Goal: Obtain resource: Download file/media

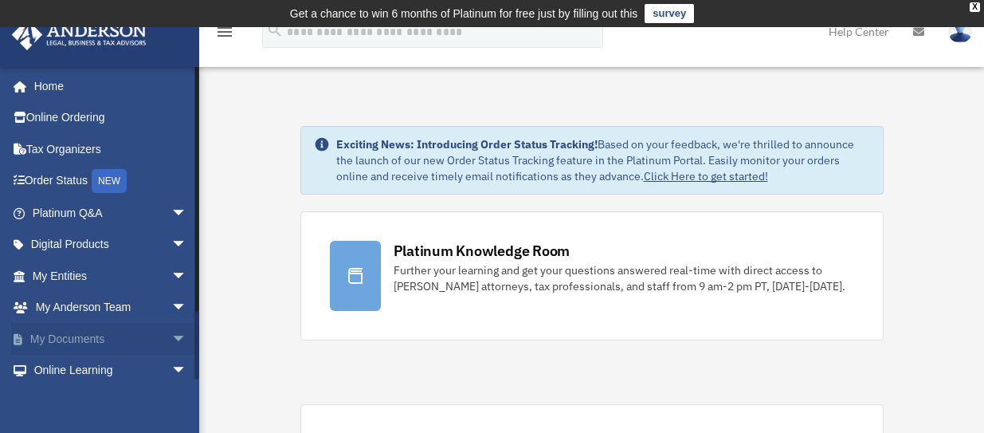
click at [172, 338] on span "arrow_drop_down" at bounding box center [187, 339] width 32 height 33
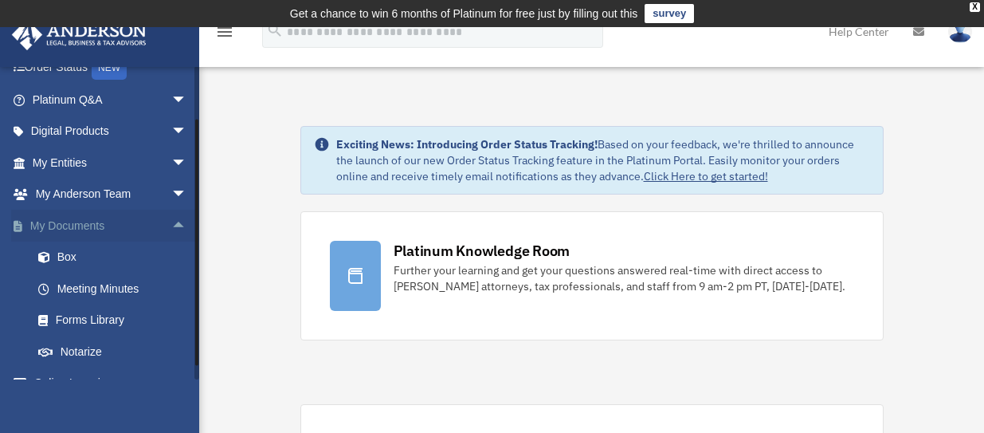
scroll to position [159, 0]
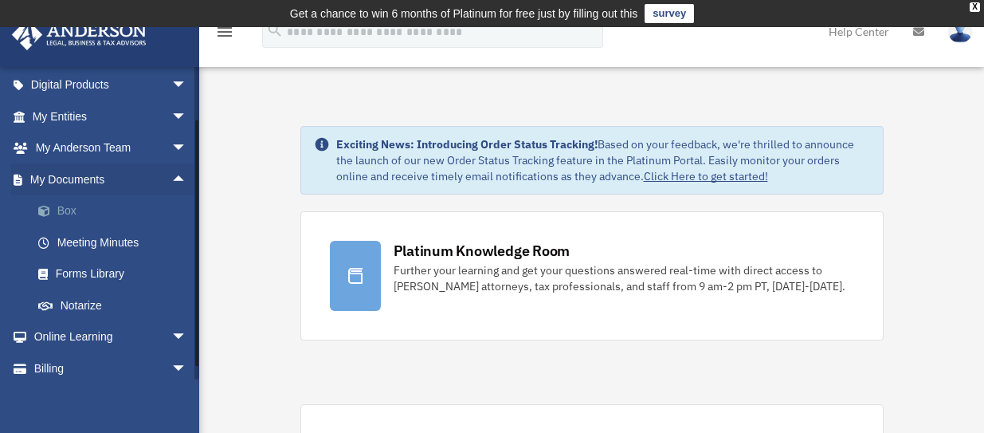
click at [80, 210] on link "Box" at bounding box center [116, 211] width 189 height 32
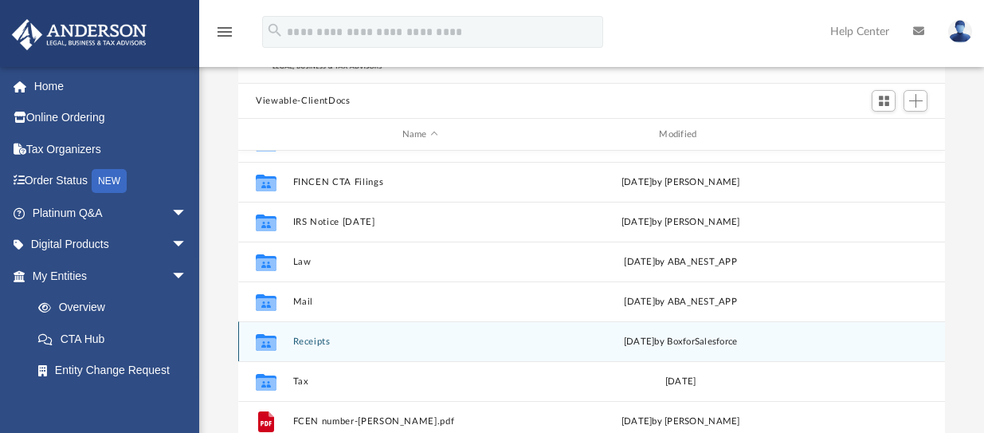
scroll to position [159, 0]
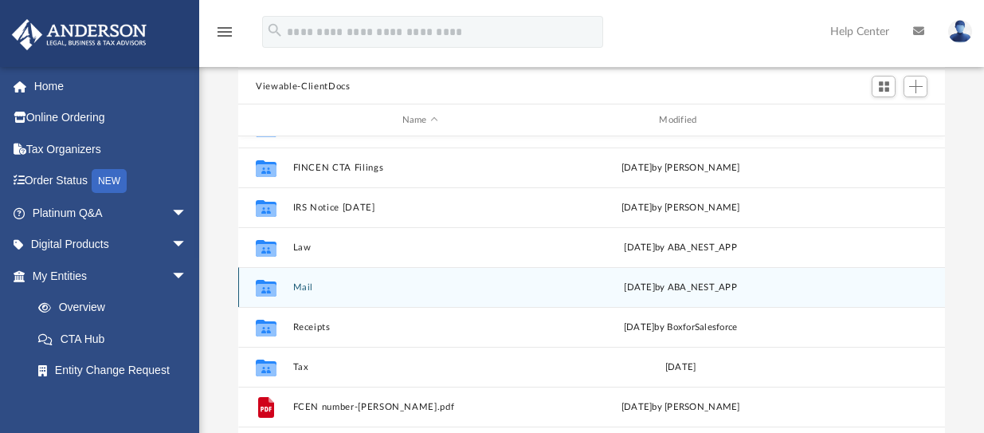
click at [308, 287] on button "Mail" at bounding box center [420, 287] width 254 height 10
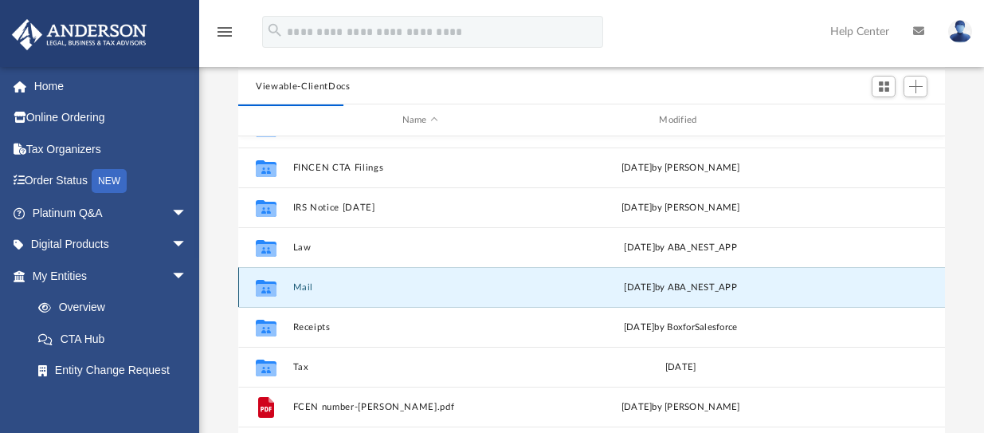
click at [305, 287] on button "Mail" at bounding box center [420, 287] width 254 height 10
click at [304, 290] on button "Mail" at bounding box center [420, 287] width 254 height 10
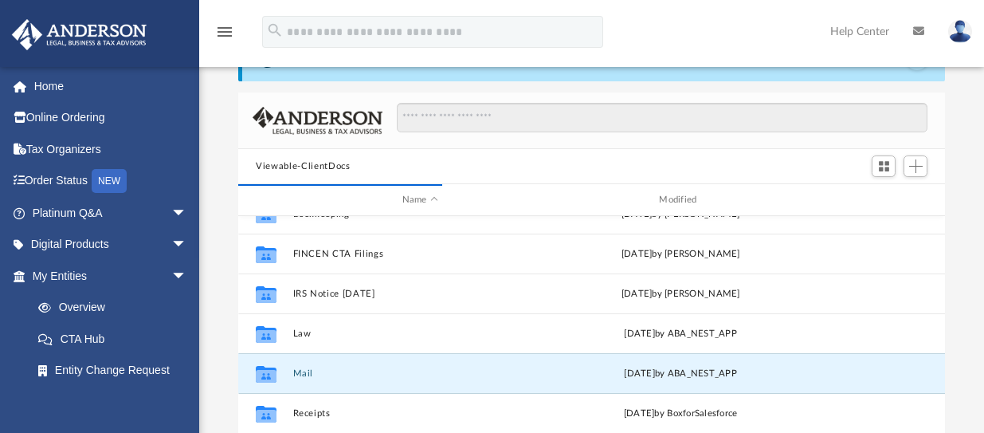
scroll to position [29, 0]
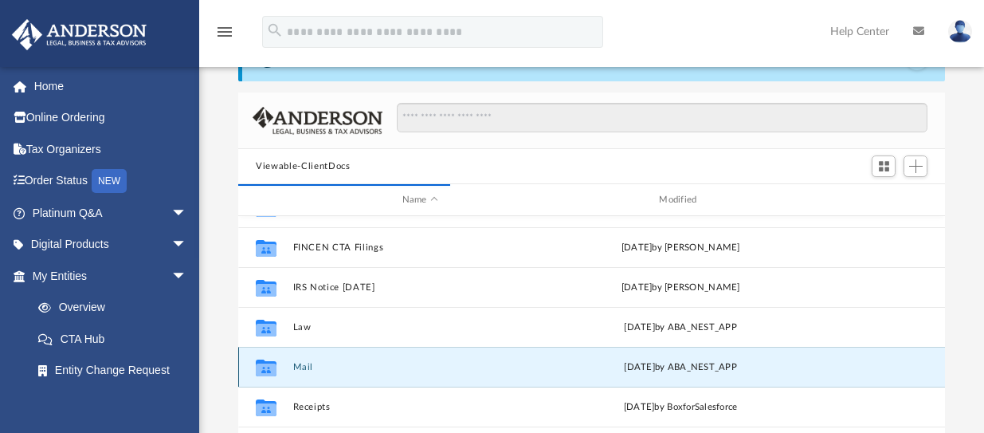
click at [264, 370] on icon "grid" at bounding box center [266, 367] width 21 height 17
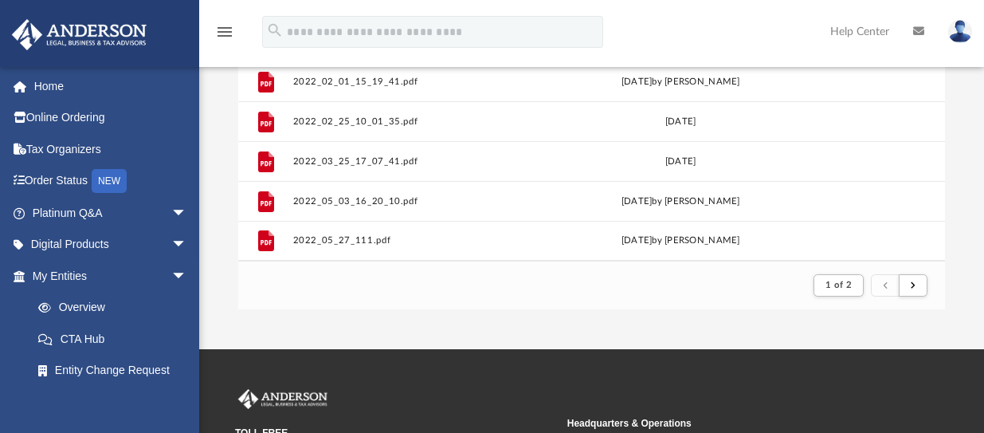
scroll to position [319, 0]
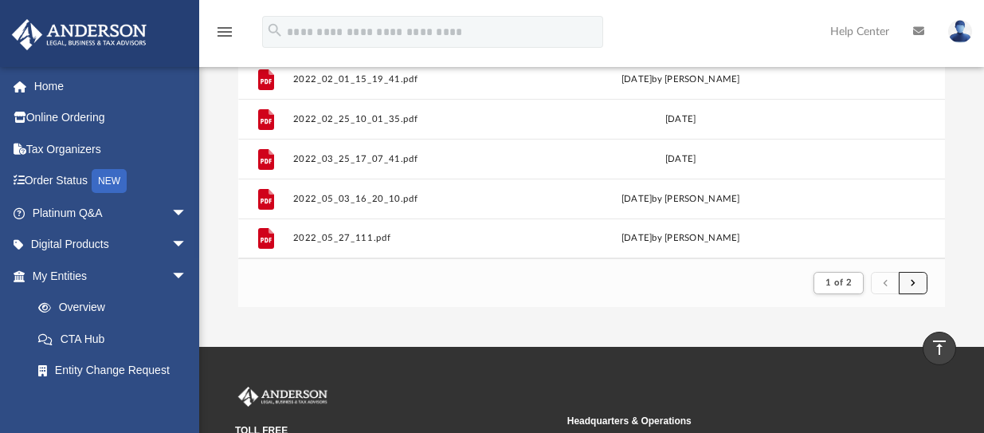
click at [906, 279] on button "submit" at bounding box center [913, 283] width 29 height 23
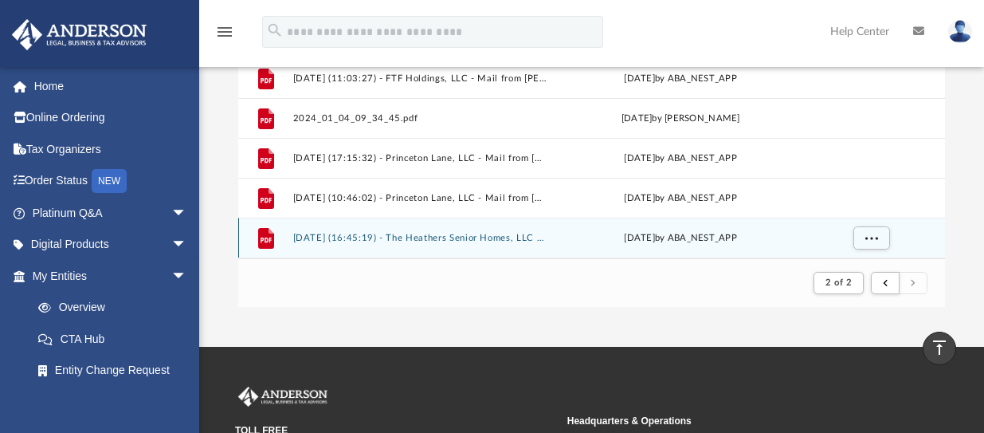
scroll to position [515, 0]
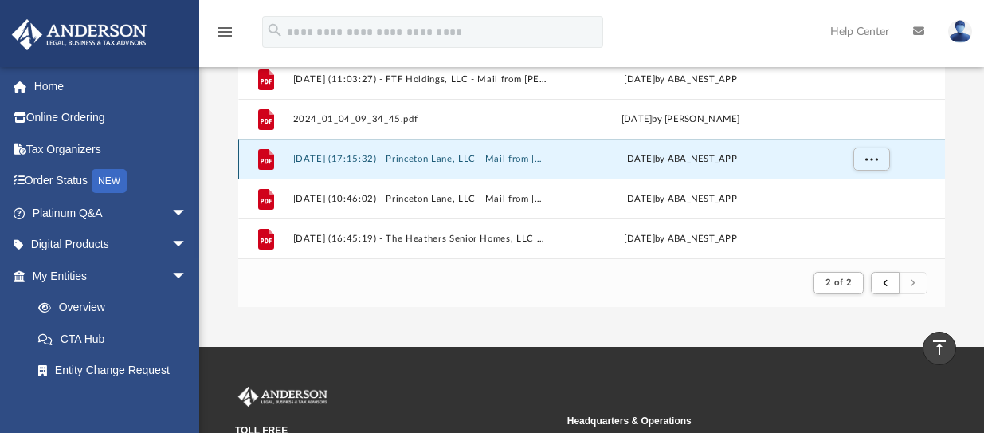
click at [468, 164] on button "2025.01.13 (17:15:32) - Princeton Lane, LLC - Mail from Jessica Greenberg.pdf" at bounding box center [420, 159] width 254 height 10
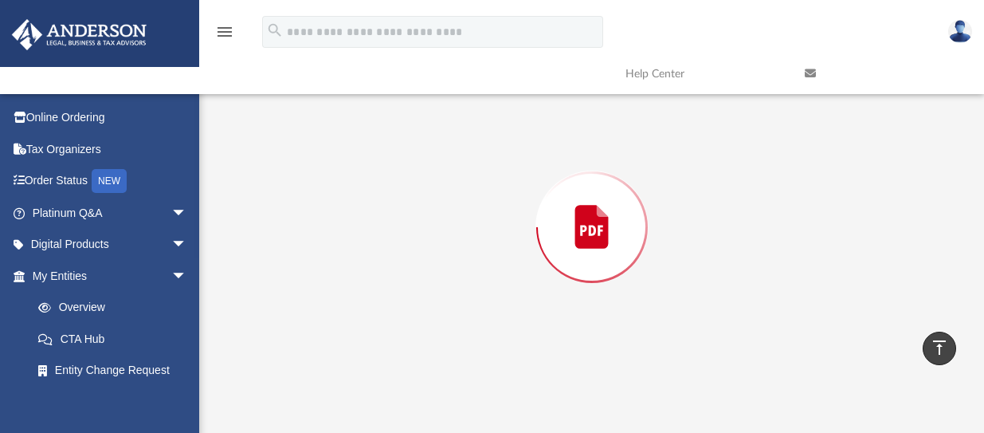
click at [468, 164] on div "Preview" at bounding box center [591, 227] width 707 height 411
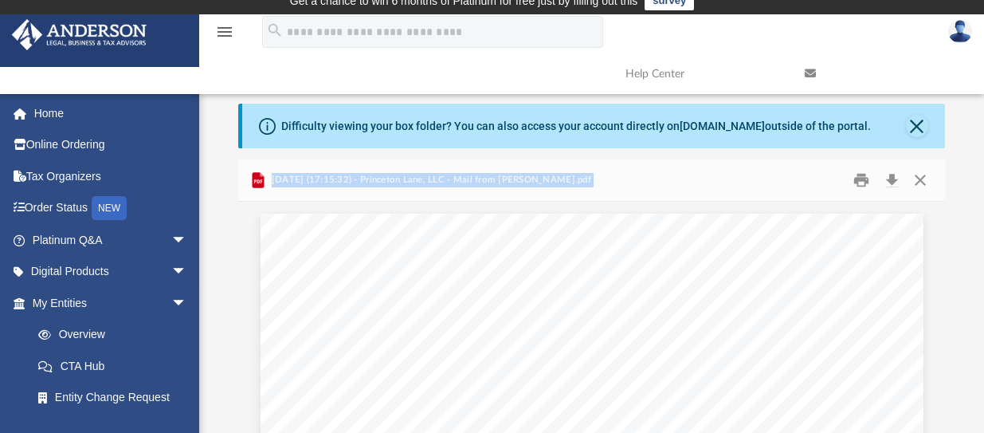
scroll to position [0, 0]
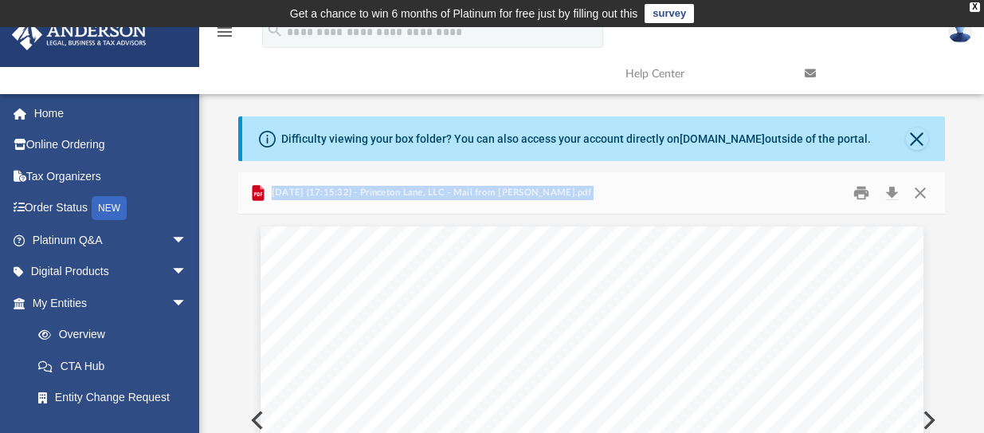
click at [261, 417] on div "Page 1" at bounding box center [592, 336] width 663 height 857
click at [251, 419] on button "Preview" at bounding box center [255, 420] width 35 height 45
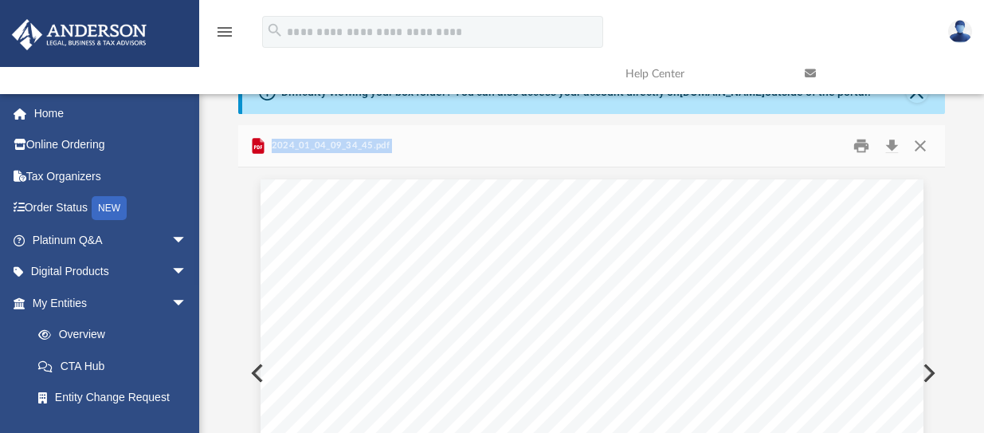
scroll to position [0, 0]
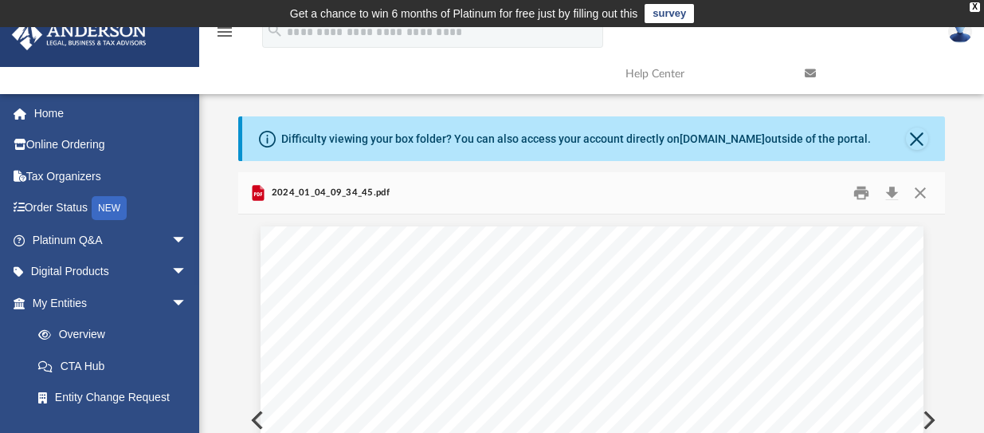
click at [305, 196] on span "2024_01_04_09_34_45.pdf" at bounding box center [328, 193] width 121 height 14
click at [916, 141] on button "Close" at bounding box center [917, 138] width 22 height 22
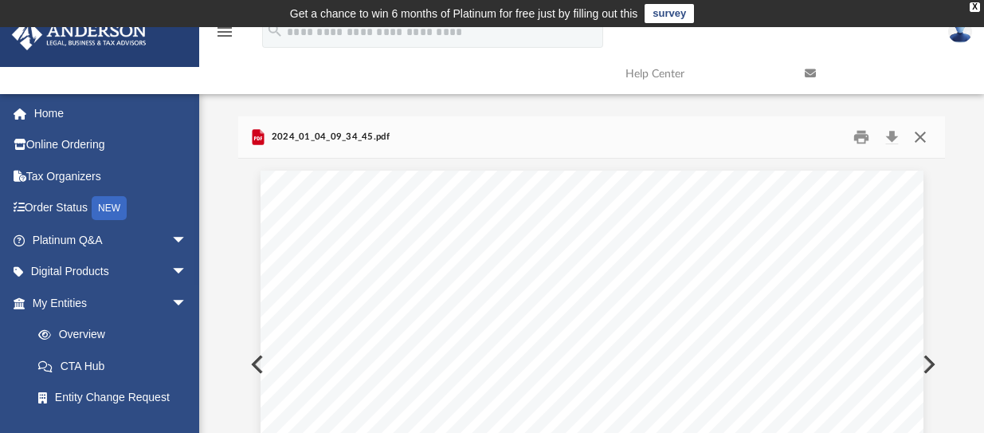
click at [917, 137] on button "Close" at bounding box center [919, 137] width 29 height 25
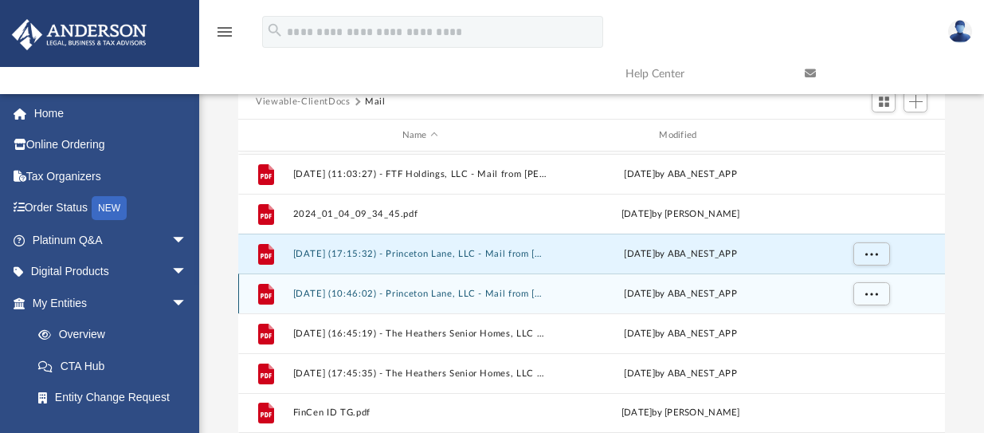
scroll to position [168, 0]
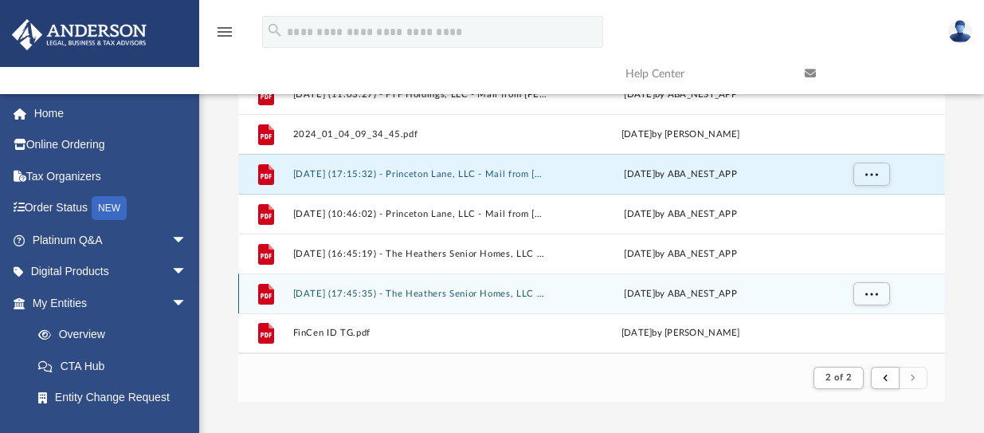
click at [497, 288] on button "2025.09.30 (17:45:35) - The Heathers Senior Homes, LLC - Mail.pdf" at bounding box center [420, 293] width 254 height 10
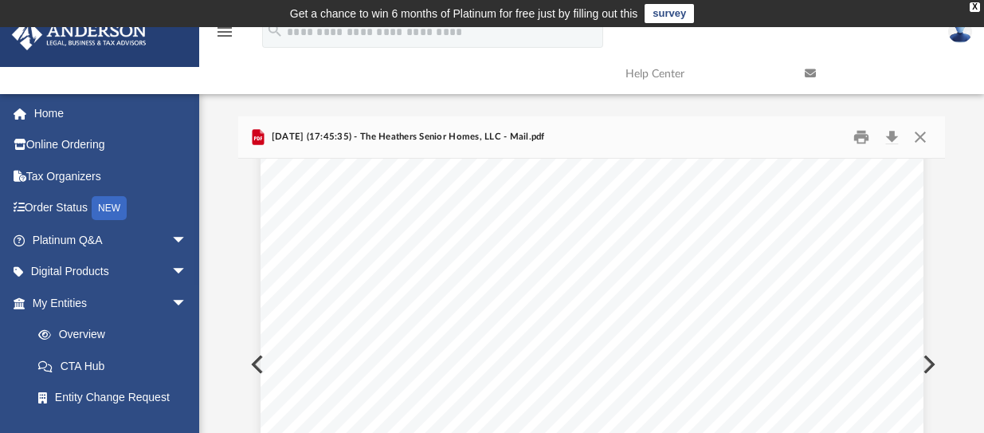
scroll to position [0, 0]
click at [434, 141] on span "2025.09.30 (17:45:35) - The Heathers Senior Homes, LLC - Mail.pdf" at bounding box center [406, 137] width 276 height 14
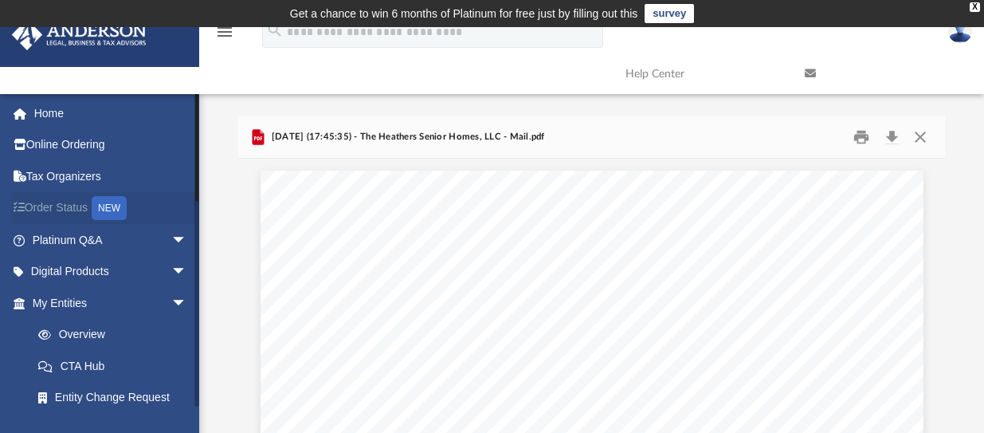
click at [76, 210] on link "Order Status NEW" at bounding box center [111, 208] width 200 height 33
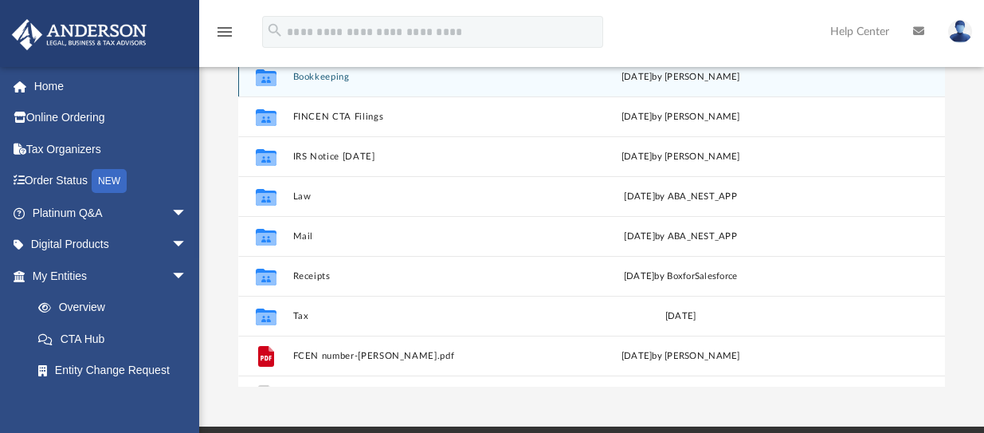
scroll to position [29, 0]
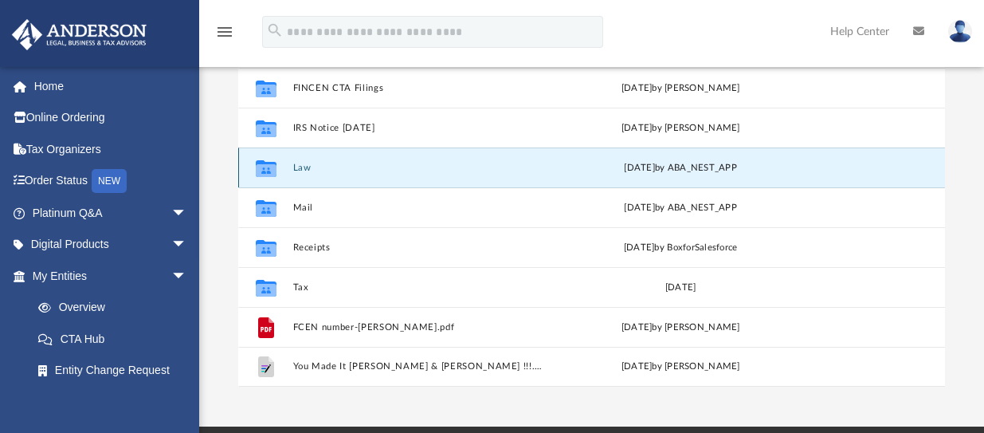
click at [406, 166] on button "Law" at bounding box center [420, 168] width 254 height 10
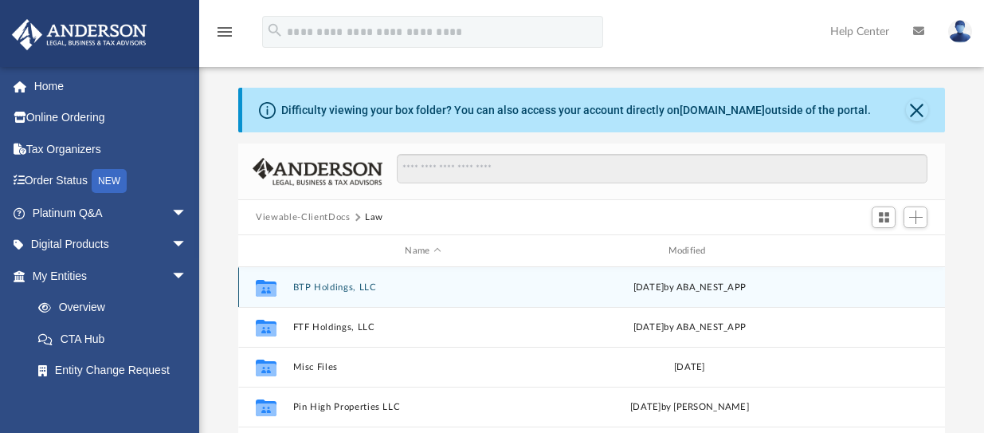
scroll to position [0, 0]
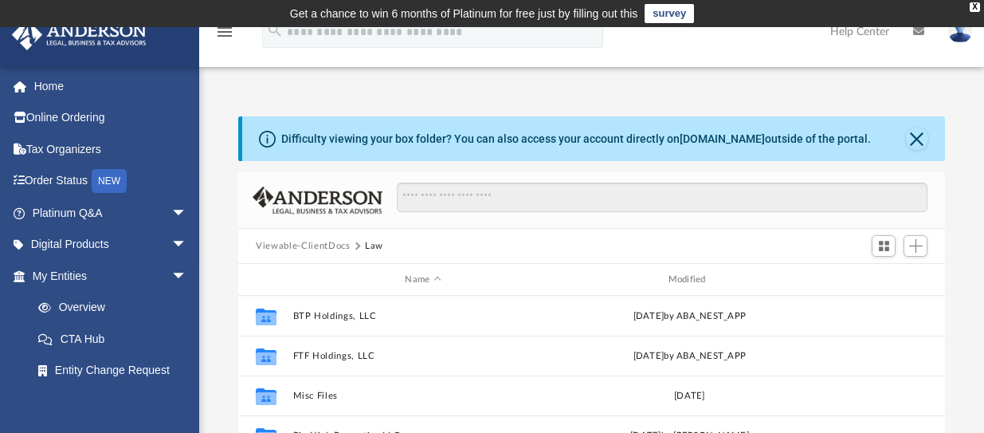
click at [302, 248] on button "Viewable-ClientDocs" at bounding box center [303, 246] width 94 height 14
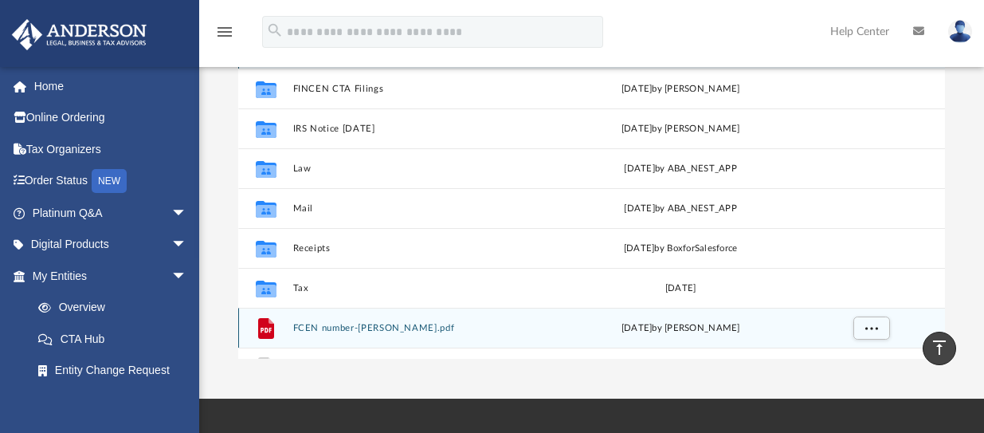
scroll to position [239, 0]
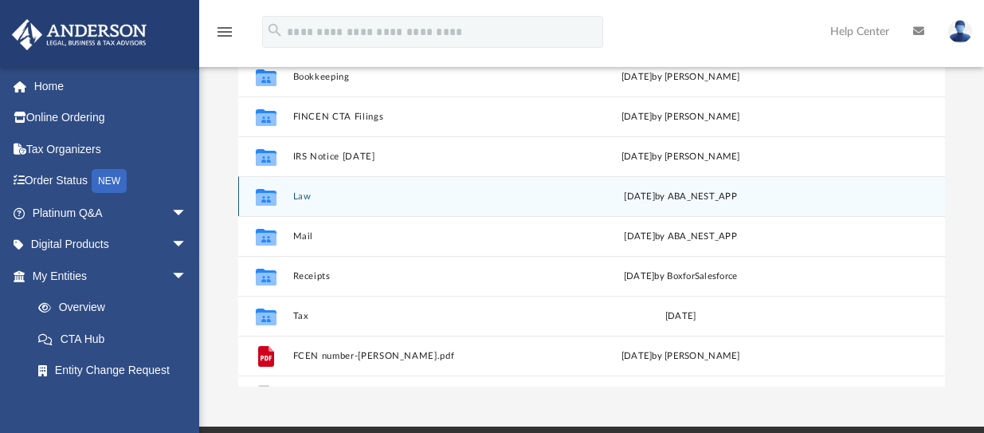
click at [327, 195] on button "Law" at bounding box center [420, 196] width 254 height 10
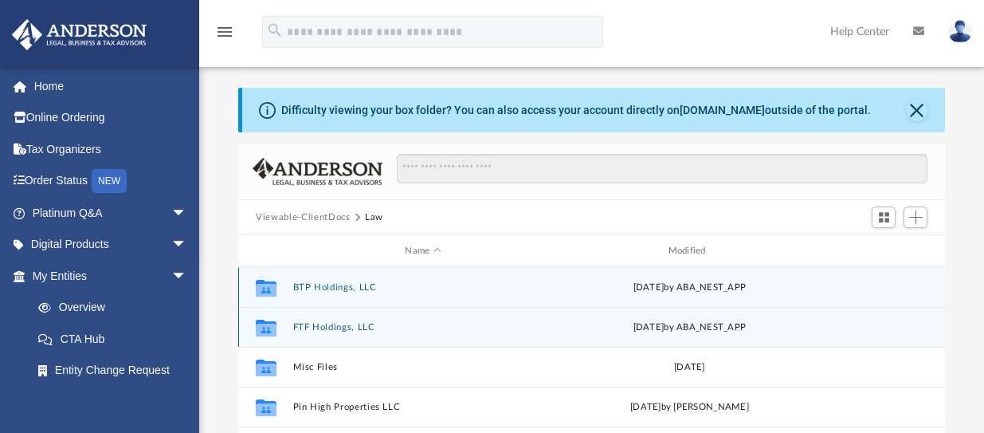
scroll to position [0, 0]
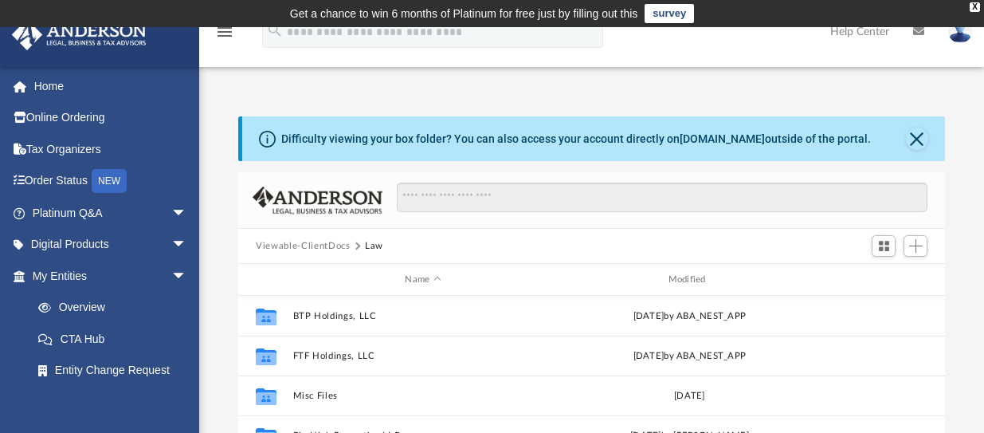
click at [367, 243] on button "Law" at bounding box center [374, 246] width 18 height 14
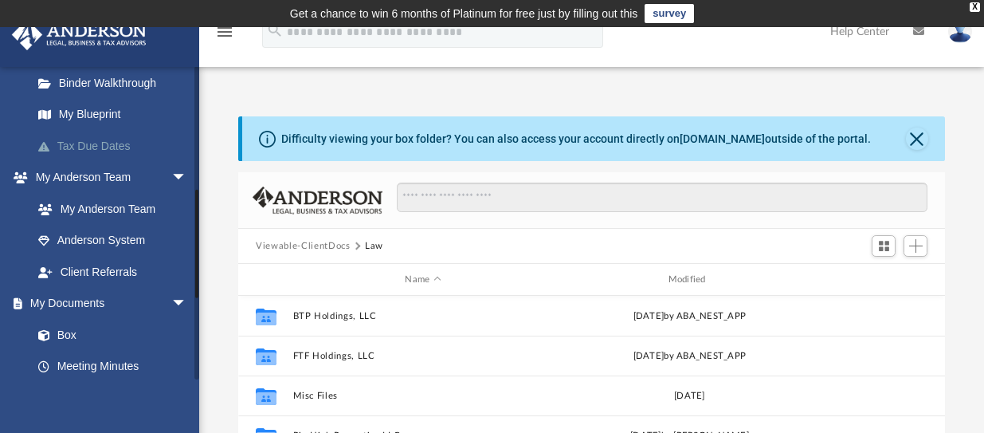
scroll to position [398, 0]
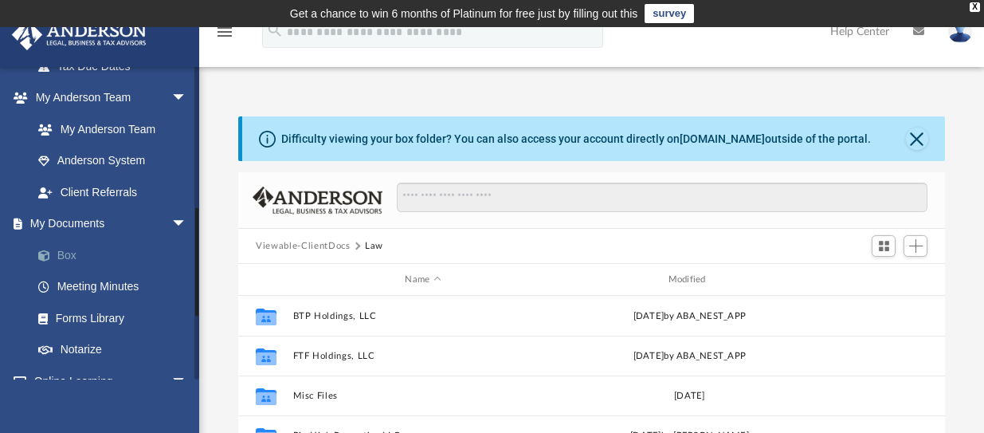
click at [87, 258] on link "Box" at bounding box center [116, 255] width 189 height 32
click at [68, 256] on link "Box" at bounding box center [116, 255] width 189 height 32
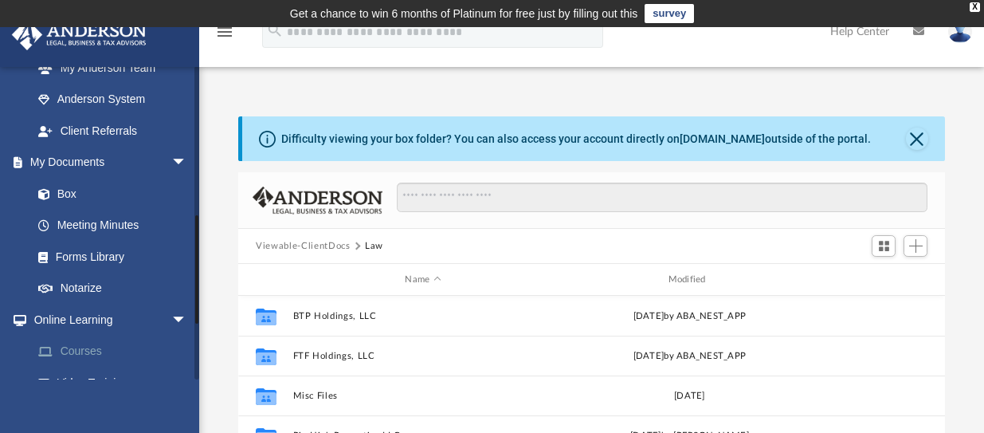
scroll to position [417, 0]
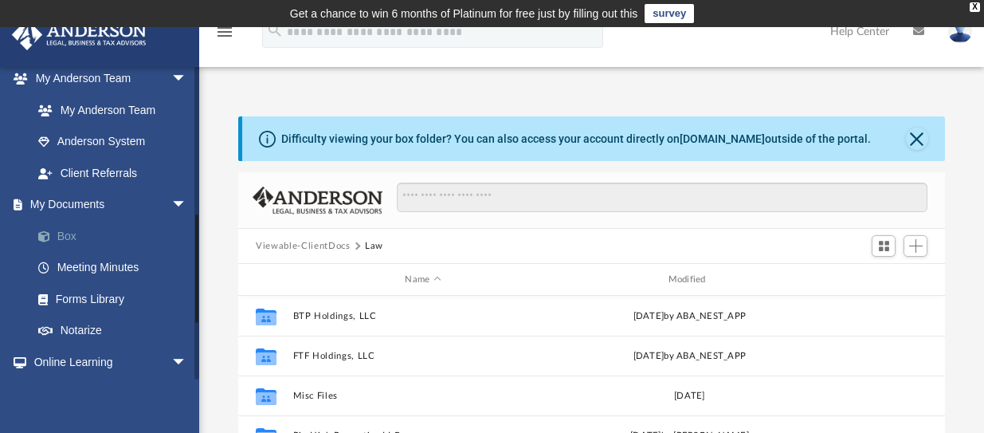
click at [74, 241] on link "Box" at bounding box center [116, 236] width 189 height 32
click at [89, 207] on link "My Documents arrow_drop_down" at bounding box center [111, 205] width 200 height 32
click at [90, 207] on link "My Documents arrow_drop_down" at bounding box center [111, 205] width 200 height 32
click at [171, 202] on span "arrow_drop_down" at bounding box center [187, 205] width 32 height 33
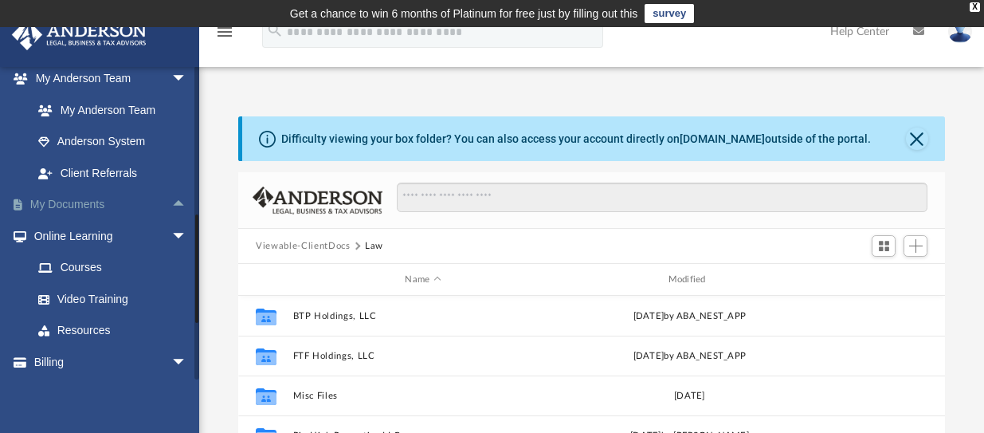
click at [94, 206] on link "My Documents arrow_drop_up" at bounding box center [111, 205] width 200 height 32
click at [171, 205] on span "arrow_drop_up" at bounding box center [187, 205] width 32 height 33
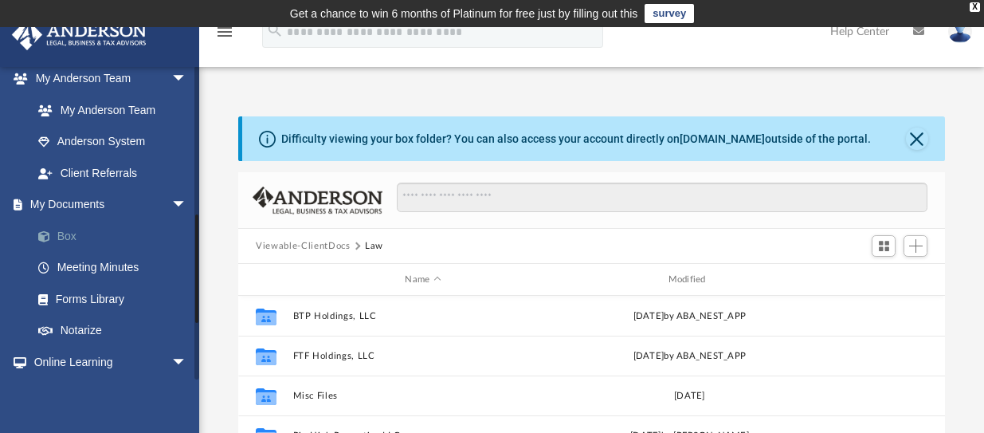
click at [70, 231] on link "Box" at bounding box center [116, 236] width 189 height 32
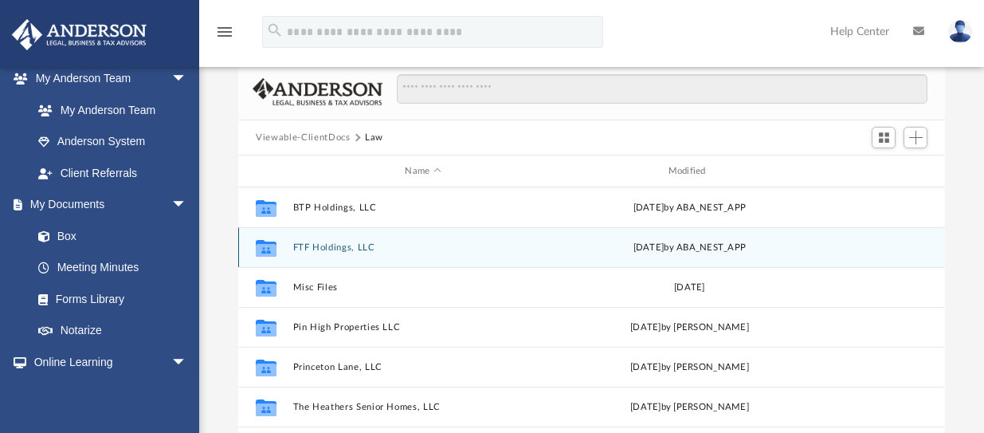
scroll to position [80, 0]
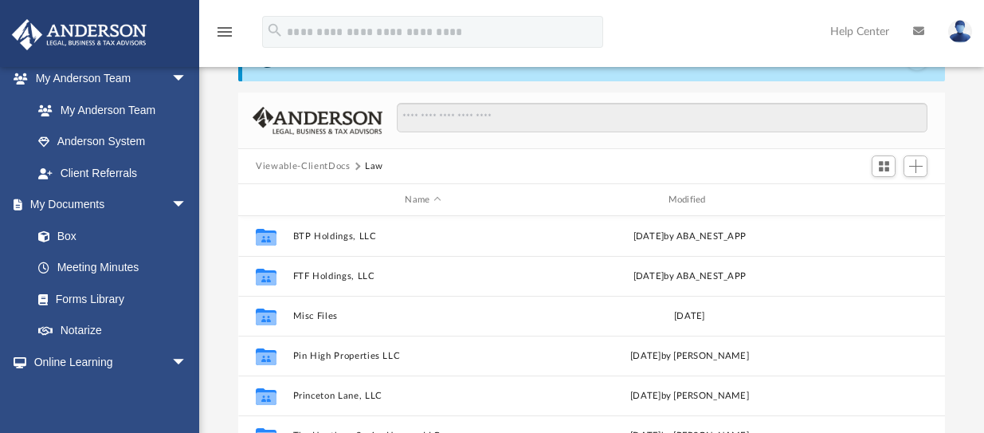
click at [308, 169] on button "Viewable-ClientDocs" at bounding box center [303, 166] width 94 height 14
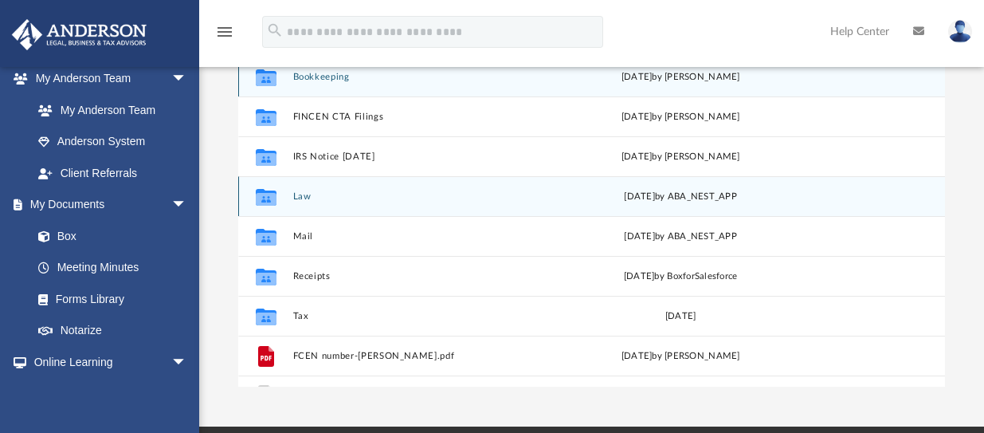
scroll to position [159, 0]
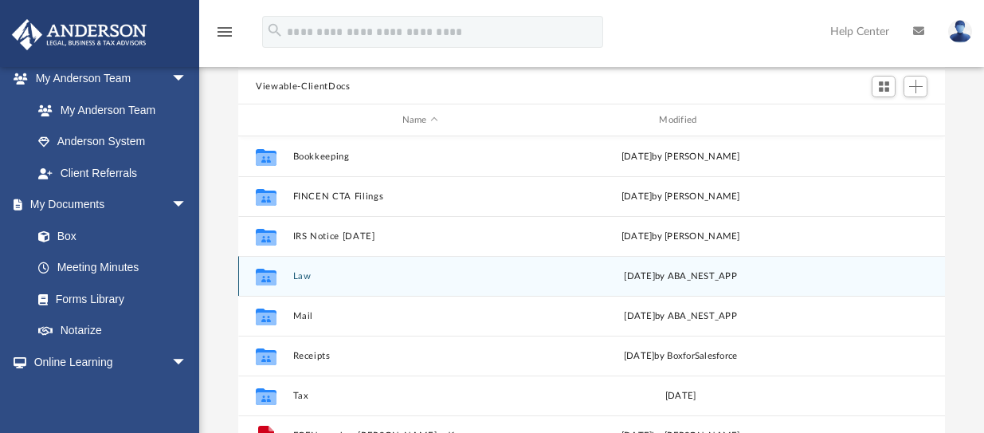
click at [305, 284] on div "Collaborated Folder Law Sun Feb 23 2025 by ABA_NEST_APP" at bounding box center [591, 276] width 707 height 40
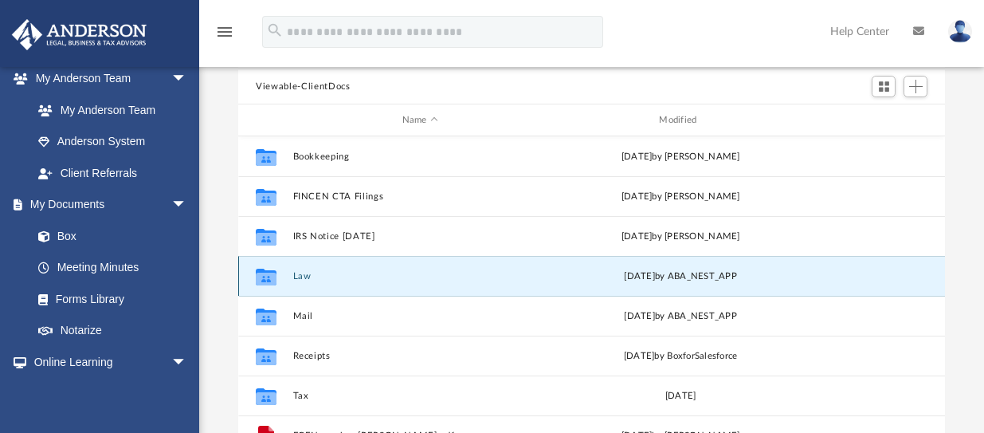
click at [270, 279] on icon "grid" at bounding box center [266, 278] width 21 height 13
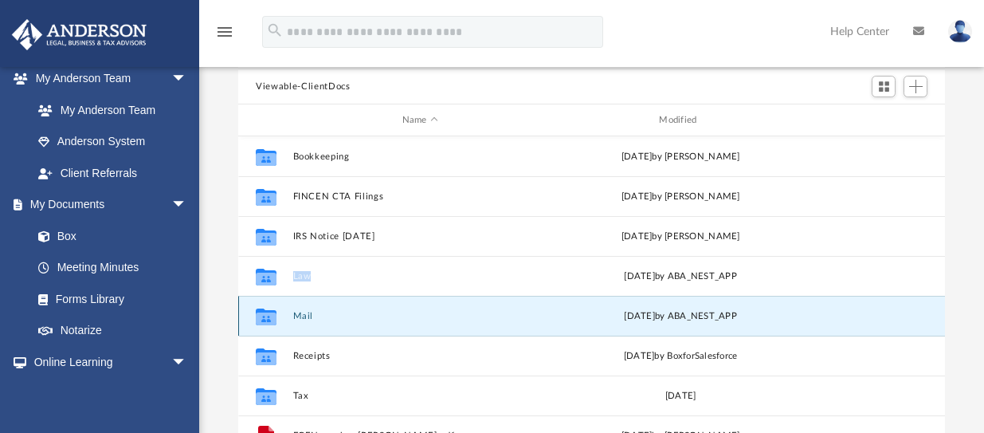
click at [318, 314] on button "Mail" at bounding box center [420, 316] width 254 height 10
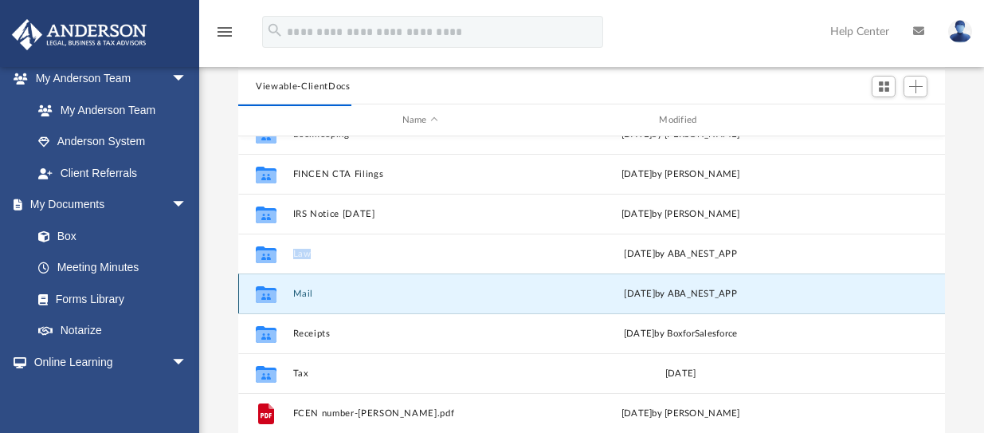
scroll to position [29, 0]
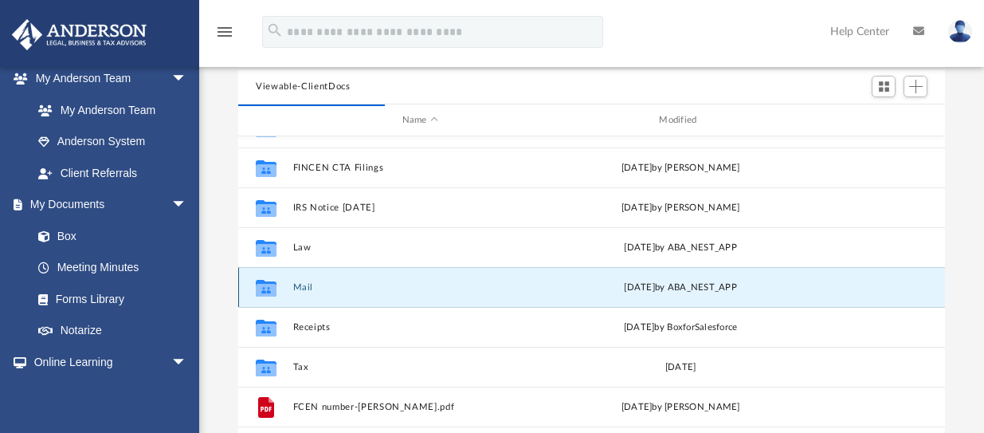
click at [272, 292] on icon "grid" at bounding box center [266, 289] width 21 height 13
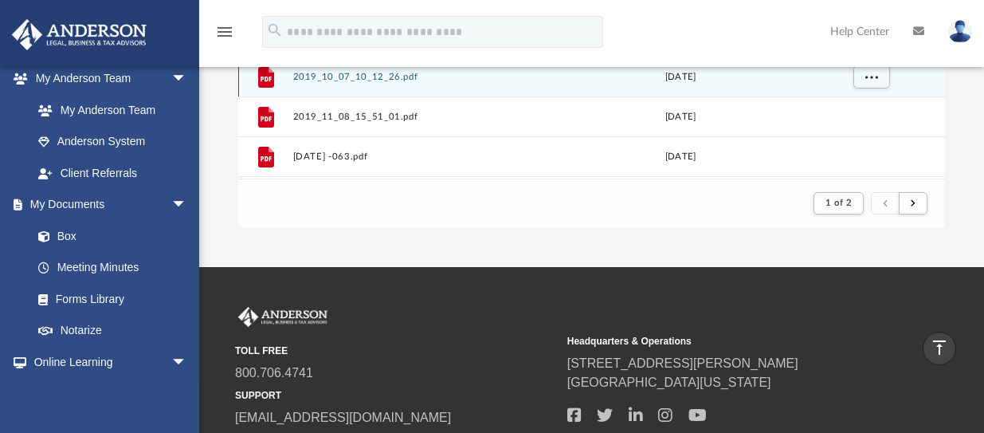
scroll to position [478, 0]
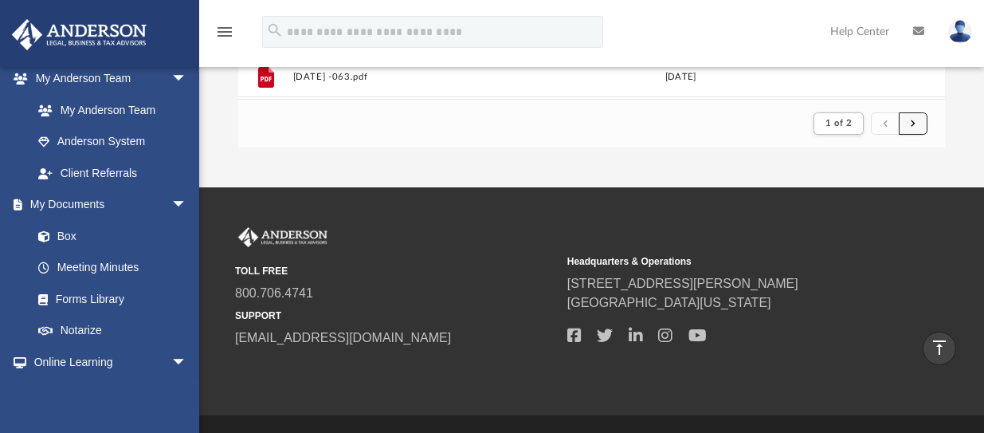
click at [909, 122] on button "submit" at bounding box center [913, 123] width 29 height 23
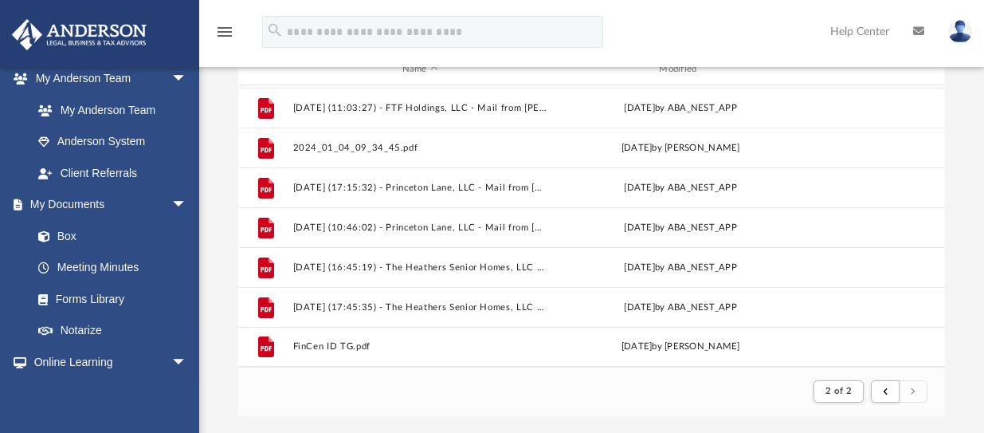
scroll to position [239, 0]
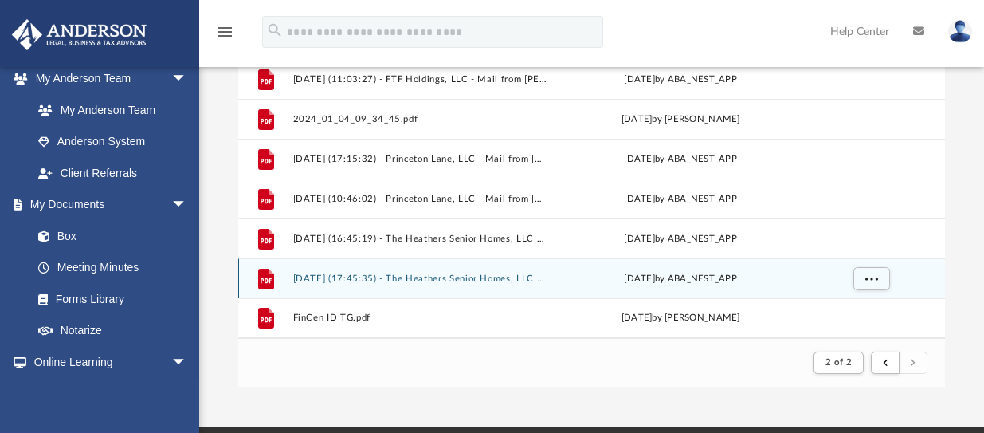
click at [522, 281] on button "2025.09.30 (17:45:35) - The Heathers Senior Homes, LLC - Mail.pdf" at bounding box center [420, 278] width 254 height 10
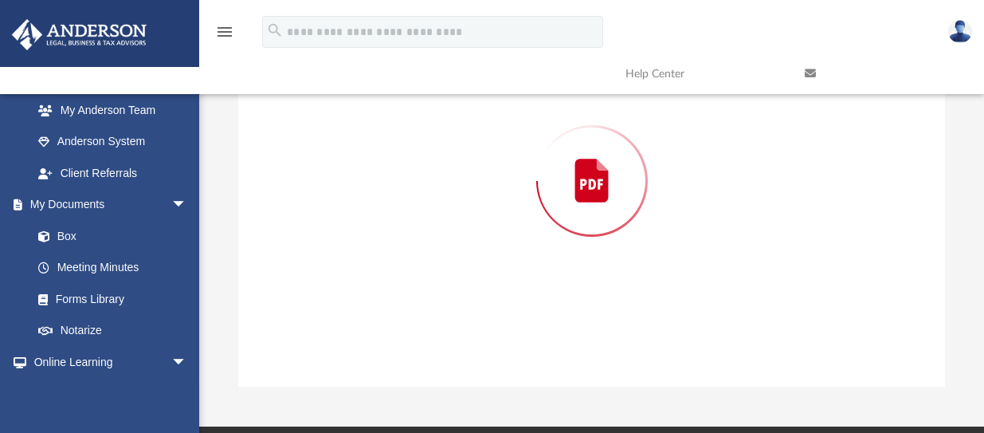
scroll to position [193, 0]
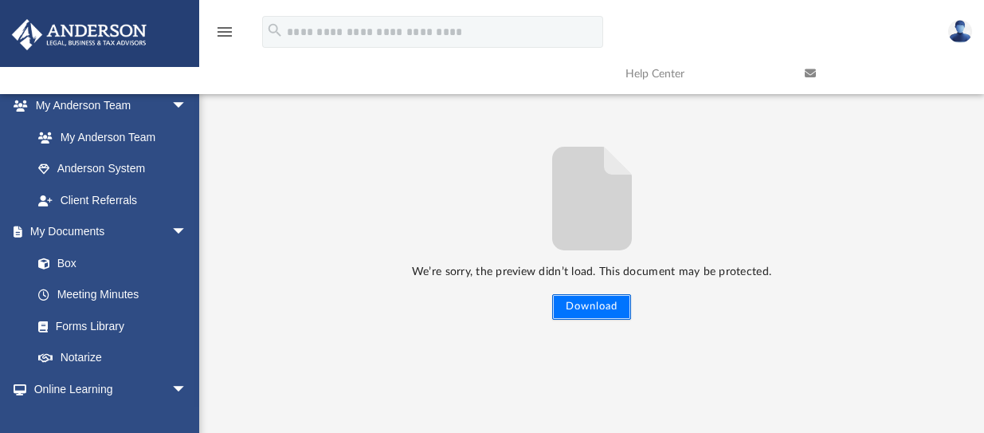
click at [607, 305] on button "Download" at bounding box center [591, 306] width 79 height 25
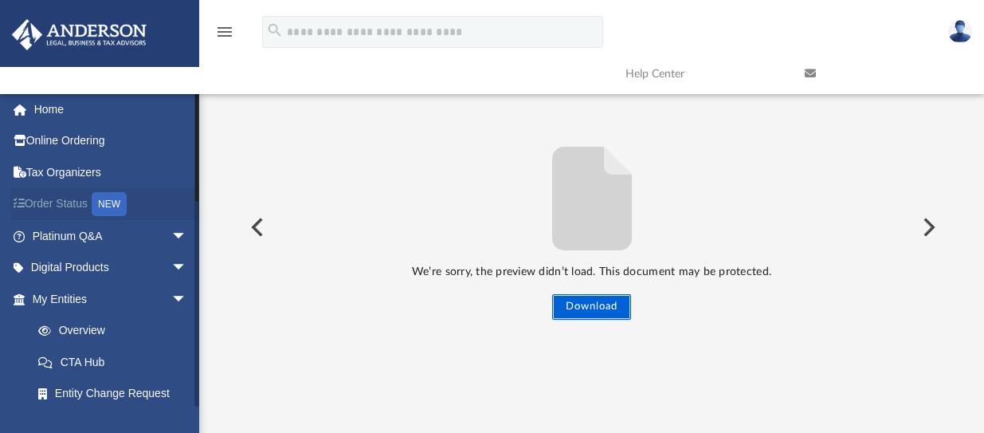
scroll to position [0, 0]
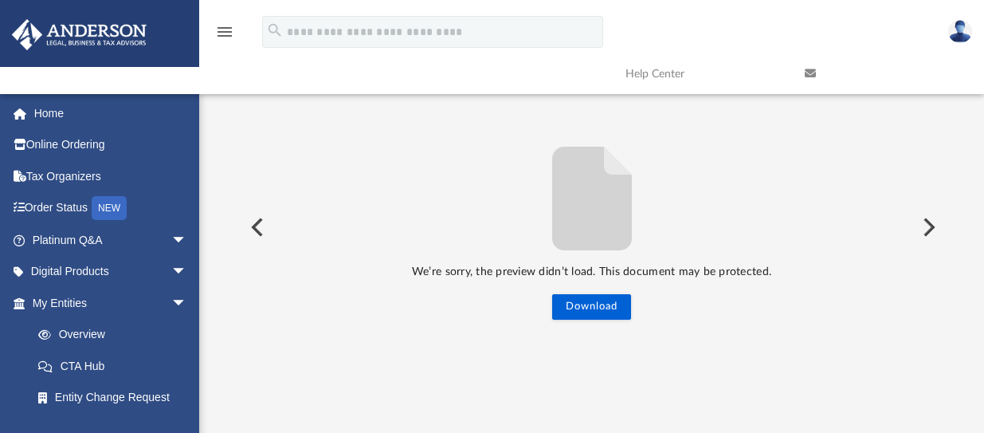
click at [926, 219] on button "Preview" at bounding box center [927, 227] width 35 height 45
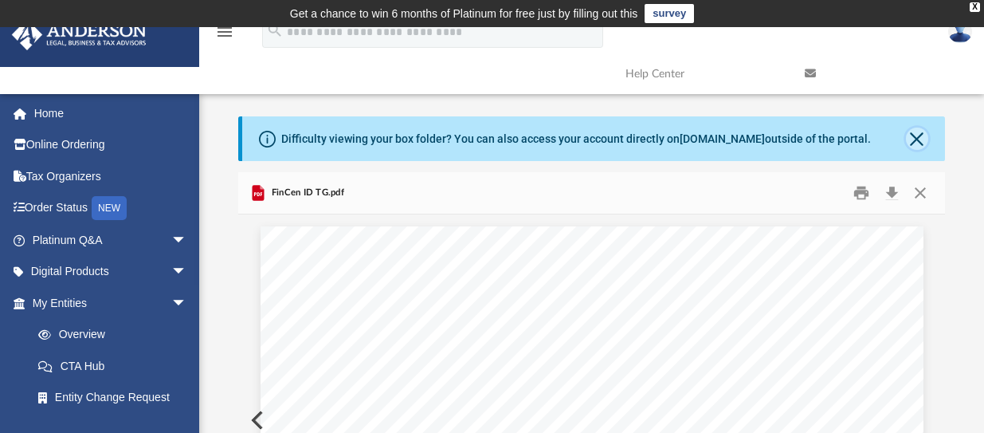
click at [911, 133] on button "Close" at bounding box center [917, 138] width 22 height 22
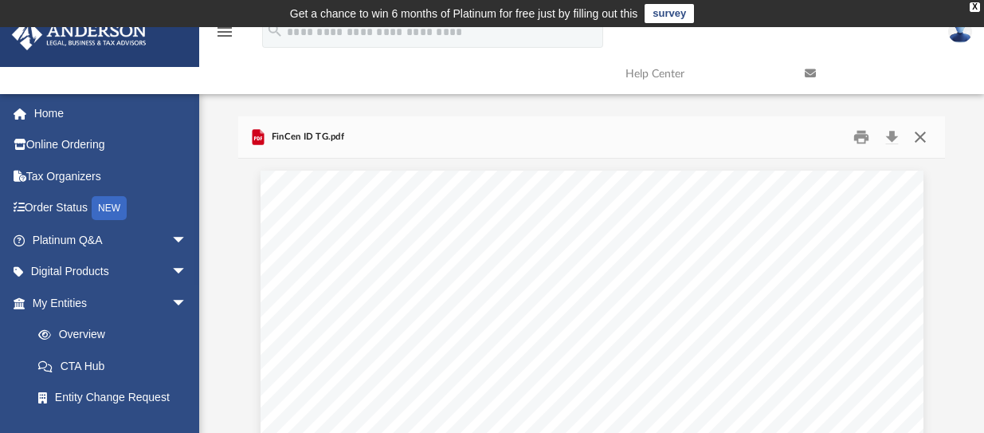
click at [918, 135] on button "Close" at bounding box center [919, 137] width 29 height 25
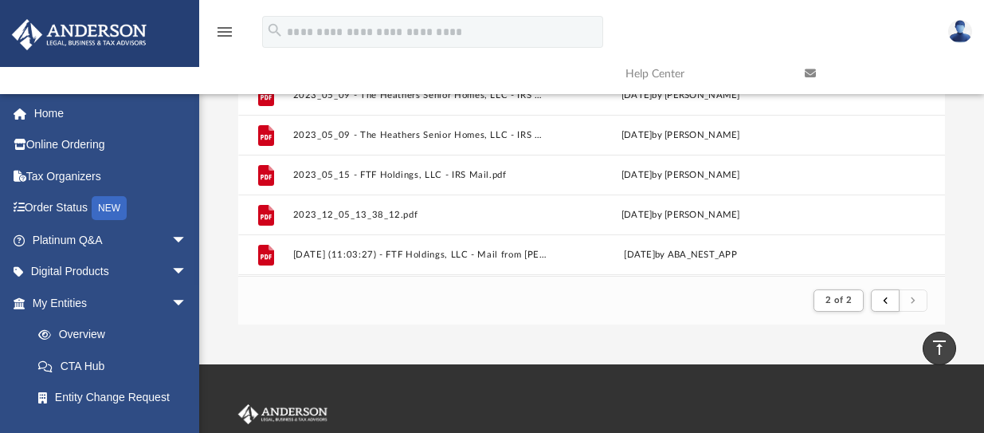
scroll to position [356, 0]
click at [960, 33] on img at bounding box center [960, 31] width 24 height 23
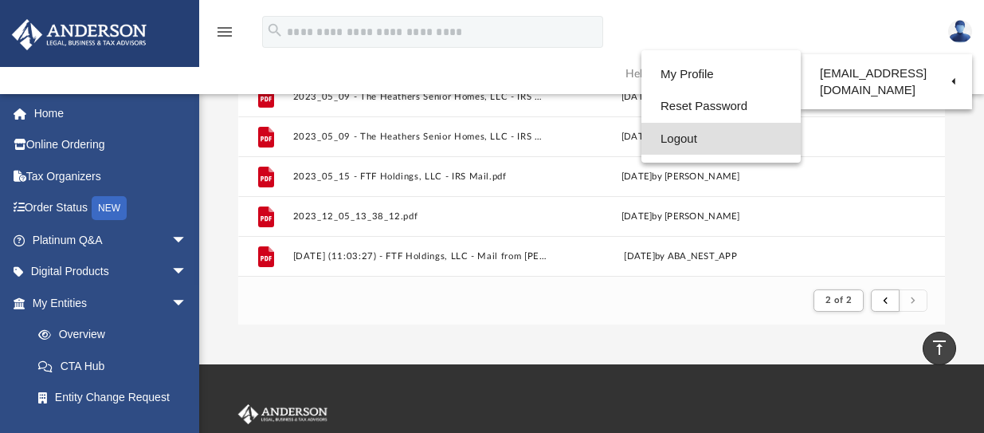
click at [655, 140] on link "Logout" at bounding box center [720, 139] width 159 height 33
